Goal: Navigation & Orientation: Find specific page/section

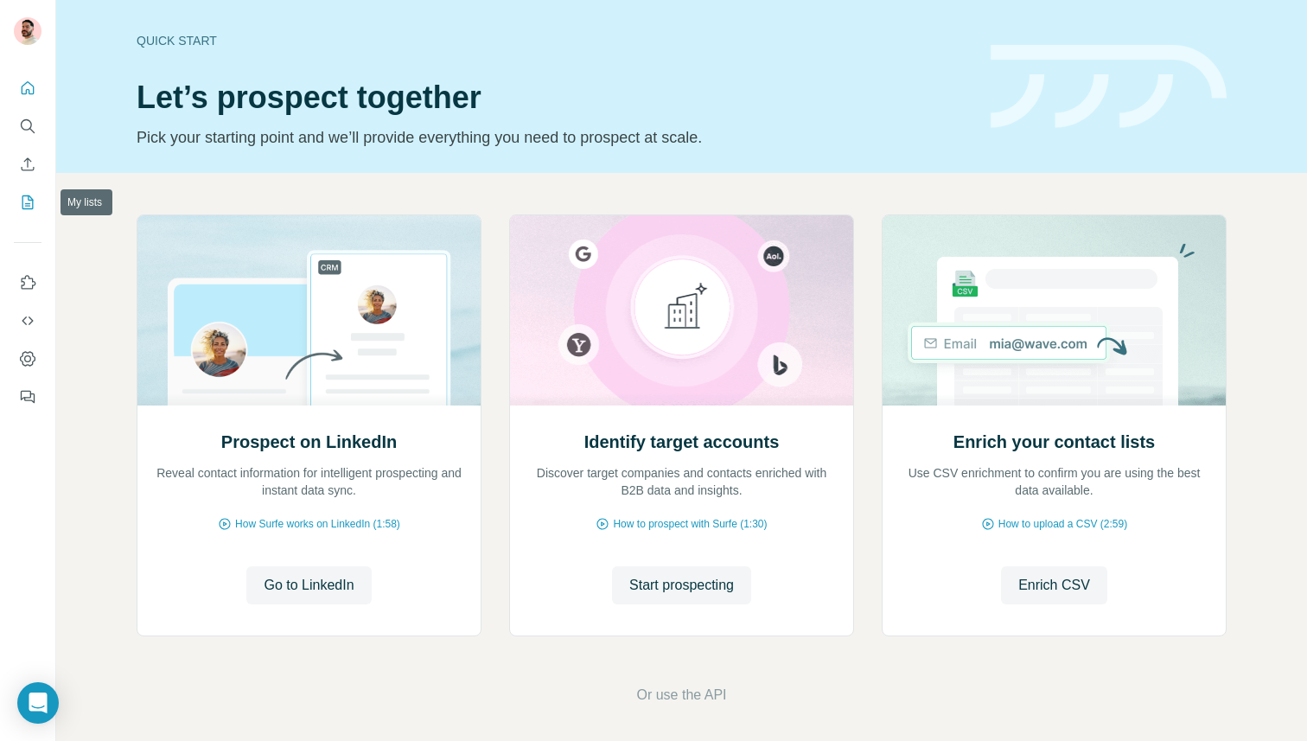
click at [25, 202] on icon "My lists" at bounding box center [27, 202] width 17 height 17
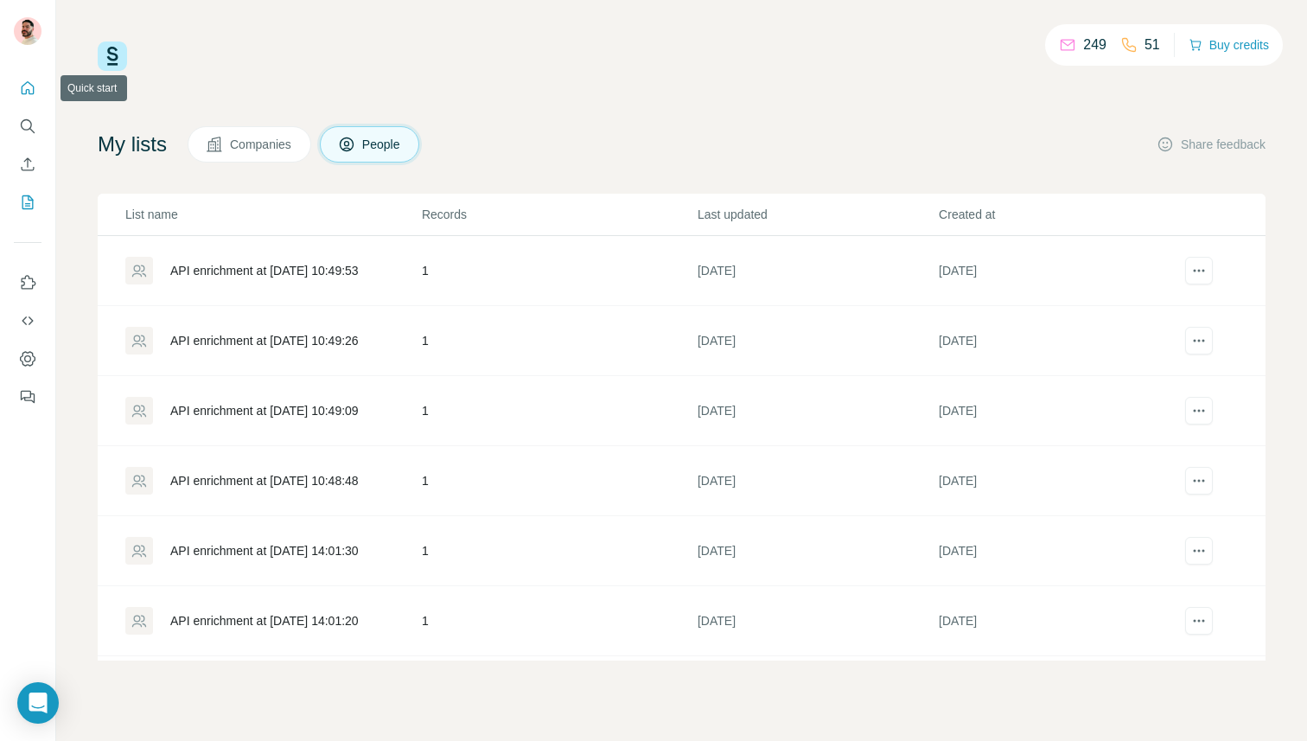
click at [24, 94] on icon "Quick start" at bounding box center [28, 87] width 13 height 13
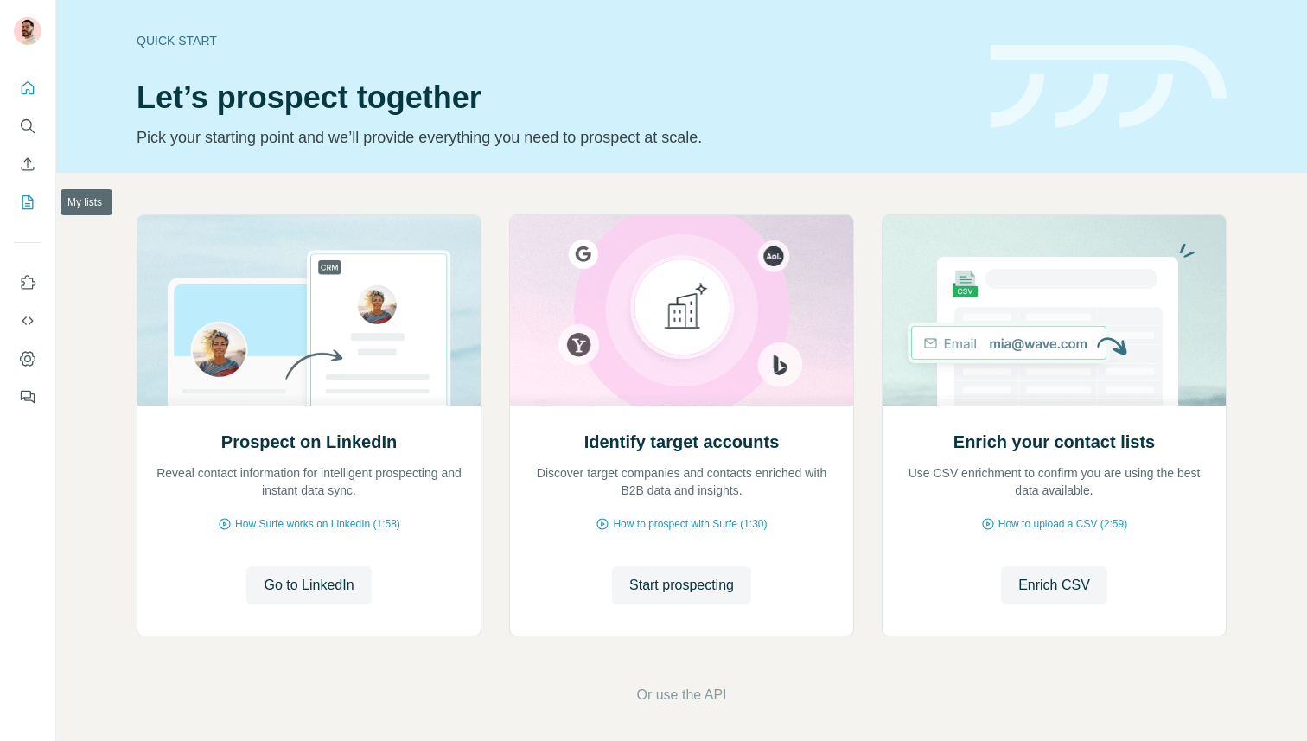
click at [23, 200] on icon "My lists" at bounding box center [27, 202] width 17 height 17
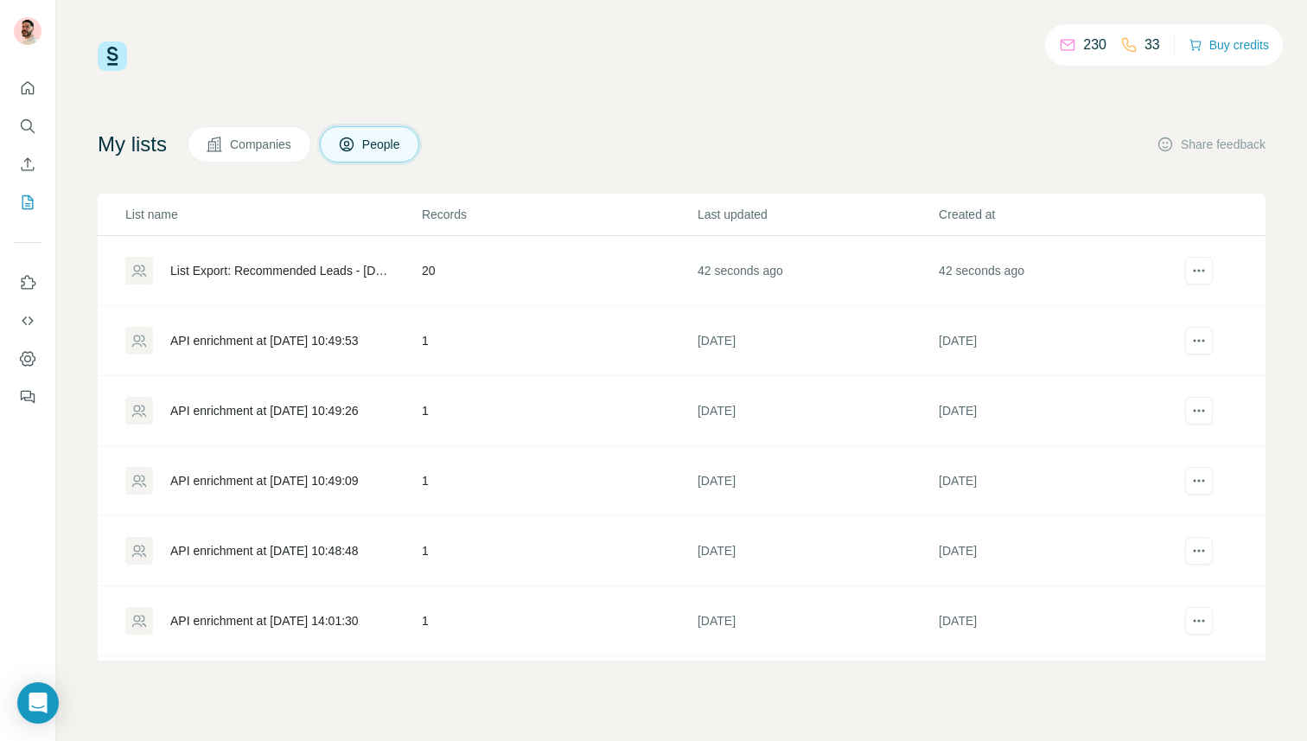
click at [262, 268] on div "List Export: Recommended Leads - [DATE] 10:37" at bounding box center [281, 270] width 222 height 17
